Goal: Task Accomplishment & Management: Complete application form

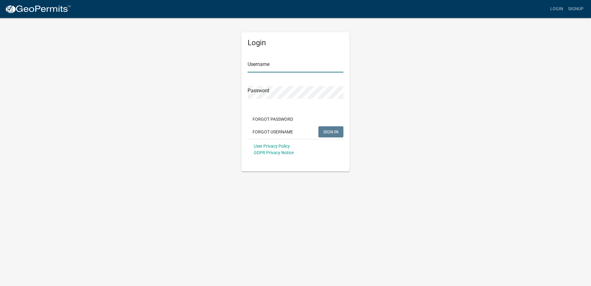
type input "Young Electric Inc"
click at [329, 130] on span "SIGN IN" at bounding box center [330, 131] width 15 height 5
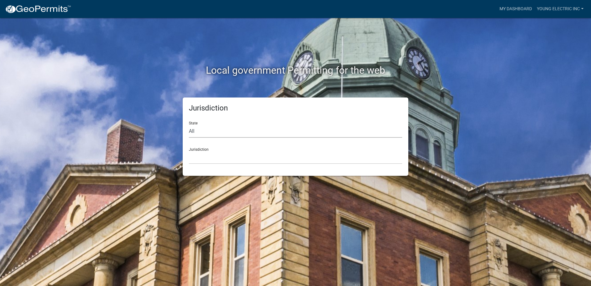
click at [300, 132] on select "All [US_STATE] [US_STATE] [US_STATE] [US_STATE] [US_STATE] [US_STATE] [US_STATE…" at bounding box center [295, 131] width 213 height 13
select select "[US_STATE]"
click at [189, 125] on select "All [US_STATE] [US_STATE] [US_STATE] [US_STATE] [US_STATE] [US_STATE] [US_STATE…" at bounding box center [295, 131] width 213 height 13
click at [268, 156] on select "City of [GEOGRAPHIC_DATA], [US_STATE] City of [GEOGRAPHIC_DATA], [US_STATE] Cit…" at bounding box center [295, 157] width 213 height 13
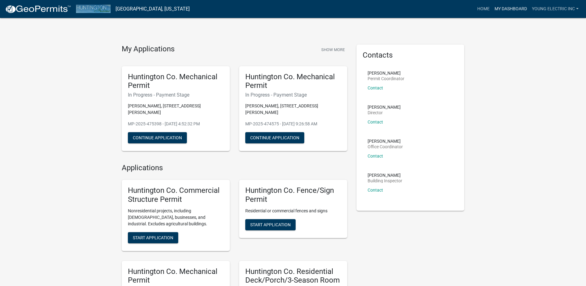
click at [515, 8] on link "My Dashboard" at bounding box center [510, 9] width 37 height 12
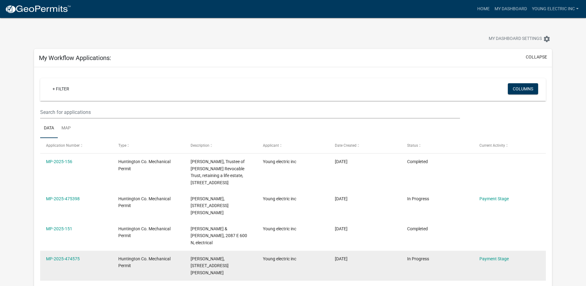
click at [446, 261] on datatable-body-cell "In Progress" at bounding box center [437, 265] width 72 height 30
click at [487, 256] on link "Payment Stage" at bounding box center [494, 258] width 29 height 5
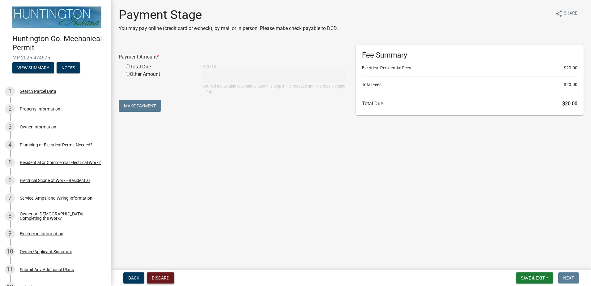
click at [164, 279] on button "Discard" at bounding box center [161, 277] width 28 height 11
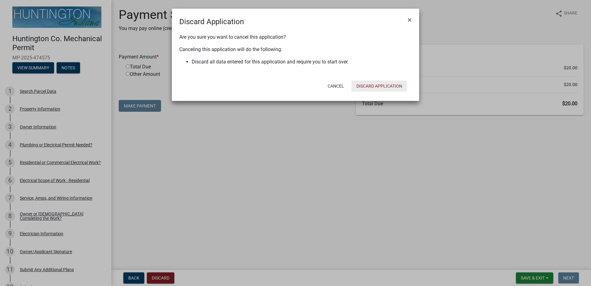
click at [367, 86] on button "Discard Application" at bounding box center [379, 85] width 56 height 11
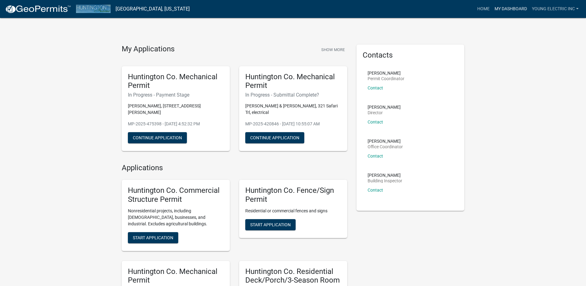
click at [507, 11] on link "My Dashboard" at bounding box center [510, 9] width 37 height 12
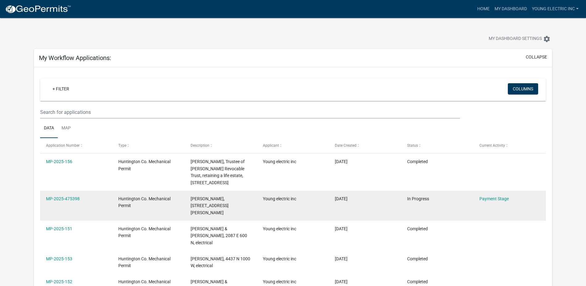
click at [373, 209] on datatable-body-cell "[DATE]" at bounding box center [365, 205] width 72 height 30
click at [498, 199] on link "Payment Stage" at bounding box center [494, 198] width 29 height 5
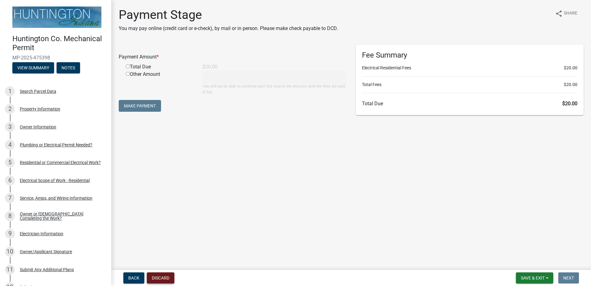
click at [158, 277] on button "Discard" at bounding box center [161, 277] width 28 height 11
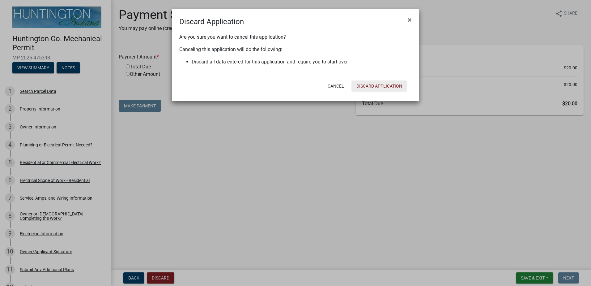
click at [366, 86] on button "Discard Application" at bounding box center [379, 85] width 56 height 11
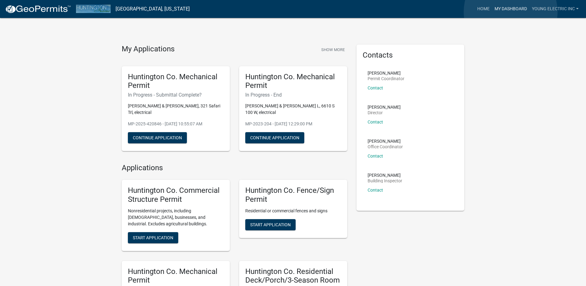
click at [511, 12] on link "My Dashboard" at bounding box center [510, 9] width 37 height 12
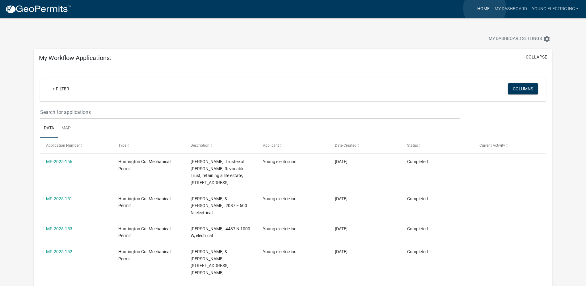
click at [485, 8] on link "Home" at bounding box center [483, 9] width 17 height 12
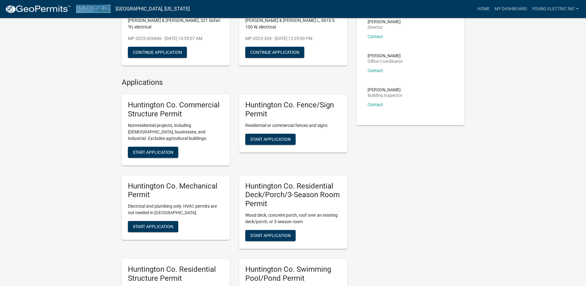
scroll to position [93, 0]
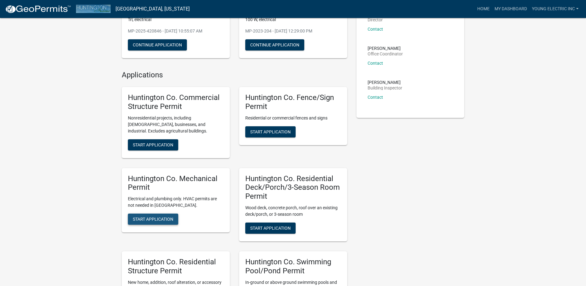
click at [167, 221] on span "Start Application" at bounding box center [153, 218] width 40 height 5
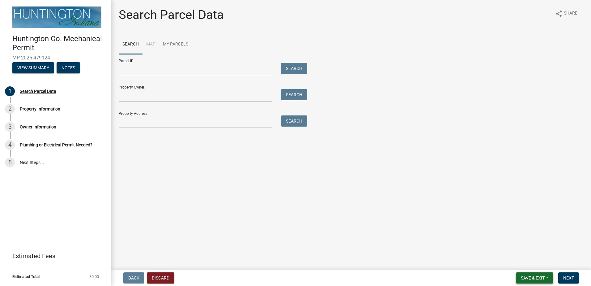
click at [548, 277] on button "Save & Exit" at bounding box center [534, 277] width 37 height 11
click at [522, 260] on button "Save & Exit" at bounding box center [528, 261] width 49 height 15
